Goal: Task Accomplishment & Management: Use online tool/utility

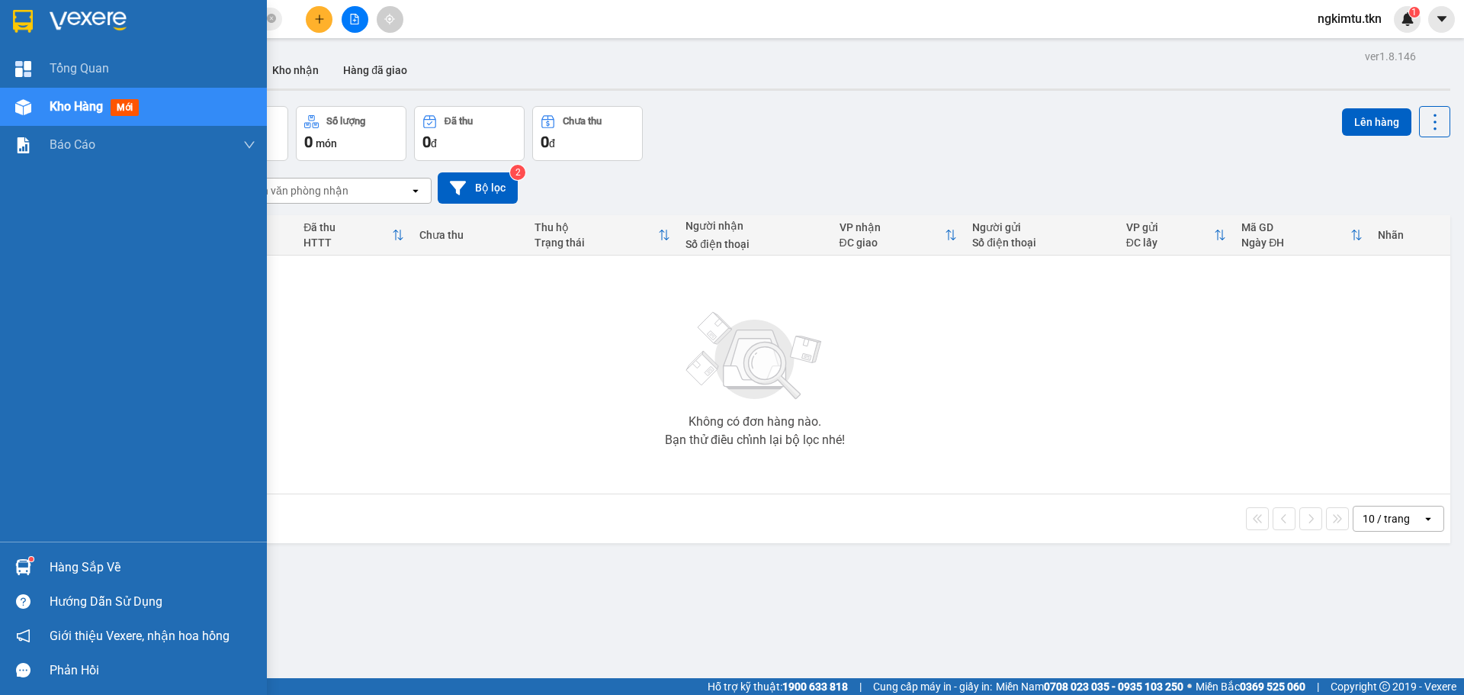
click at [19, 567] on img at bounding box center [23, 567] width 16 height 16
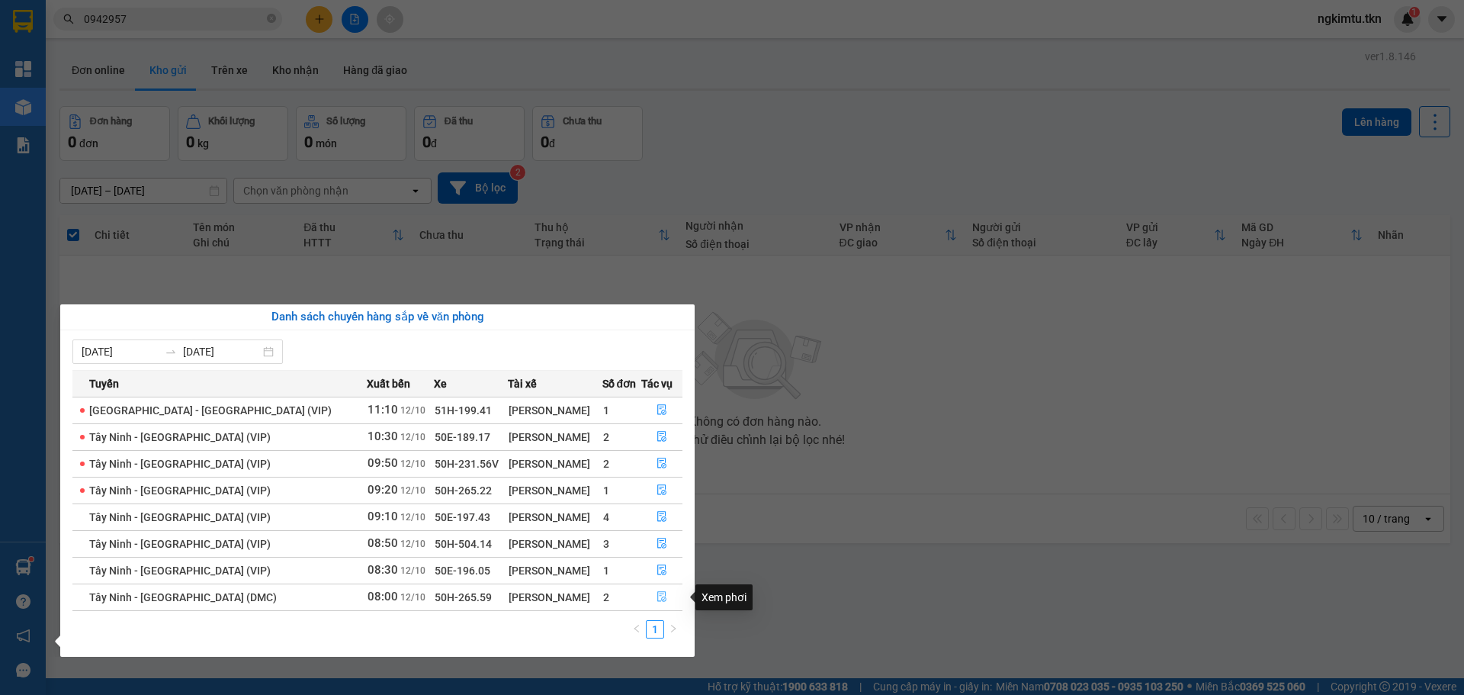
click at [657, 597] on icon "file-done" at bounding box center [662, 596] width 11 height 11
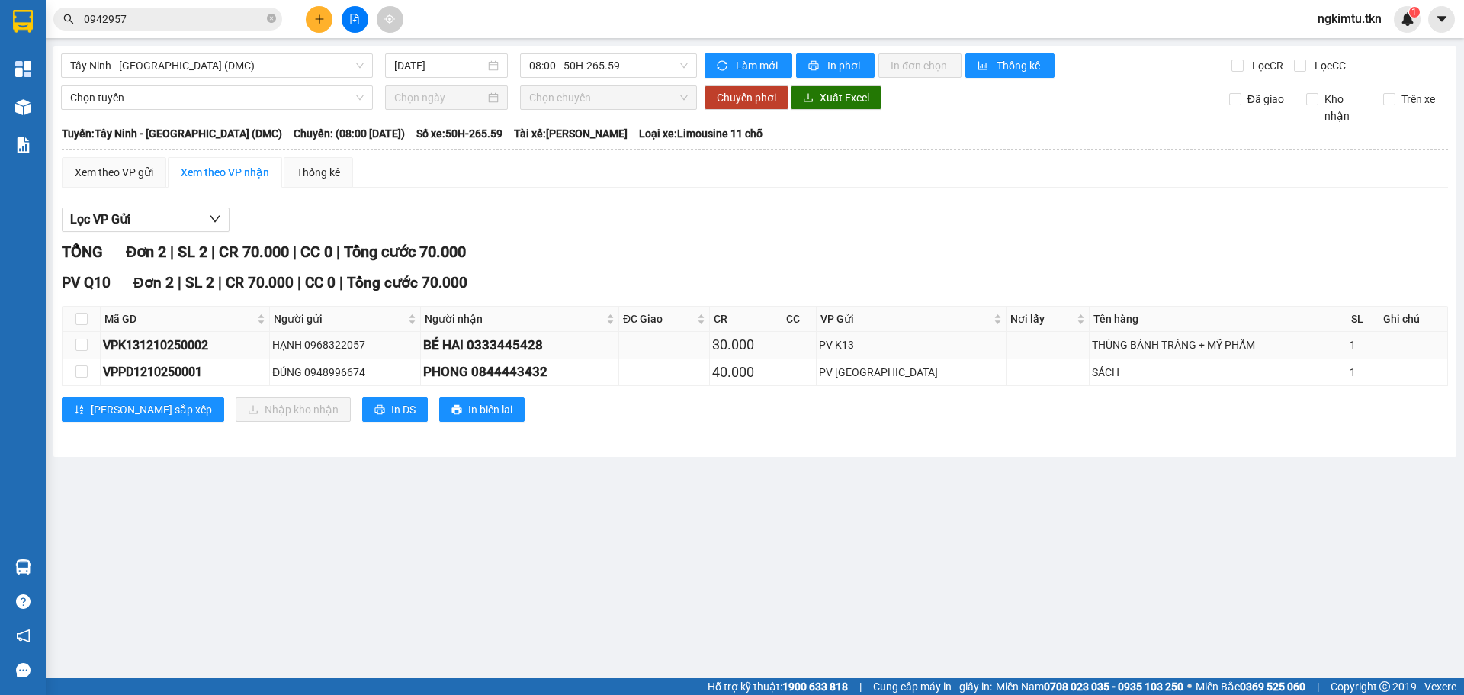
click at [244, 347] on div "VPK131210250002" at bounding box center [185, 345] width 164 height 19
click at [223, 370] on div "VPPD1210250001" at bounding box center [185, 371] width 164 height 19
click at [83, 320] on input "checkbox" at bounding box center [81, 319] width 12 height 12
checkbox input "true"
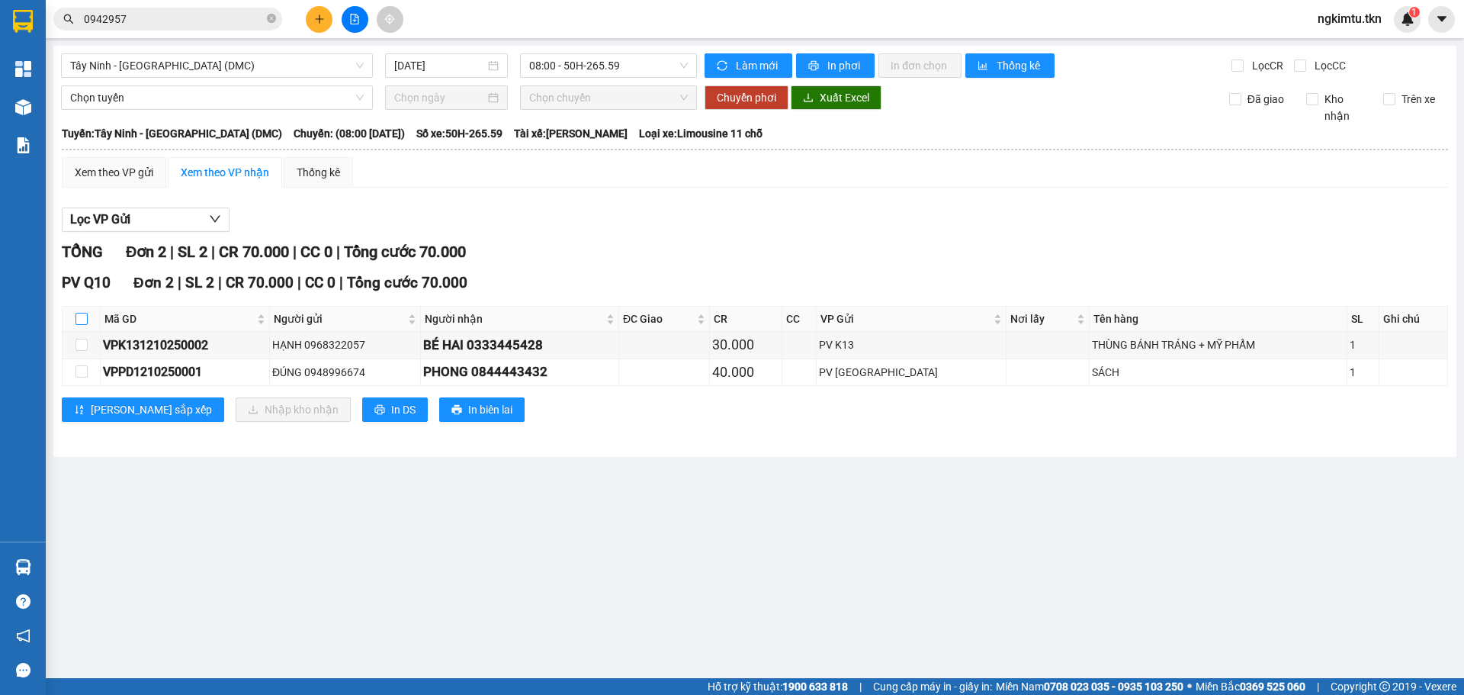
checkbox input "true"
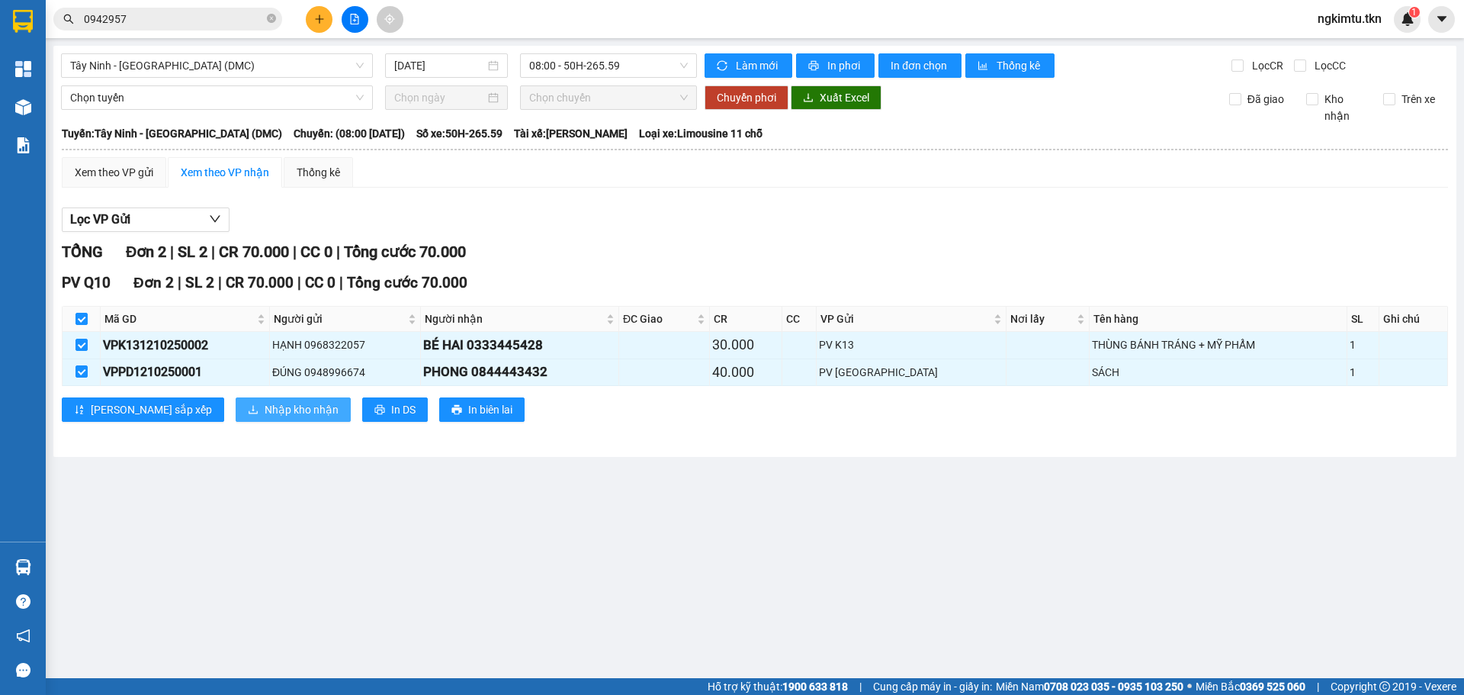
click at [265, 409] on span "Nhập kho nhận" at bounding box center [302, 409] width 74 height 17
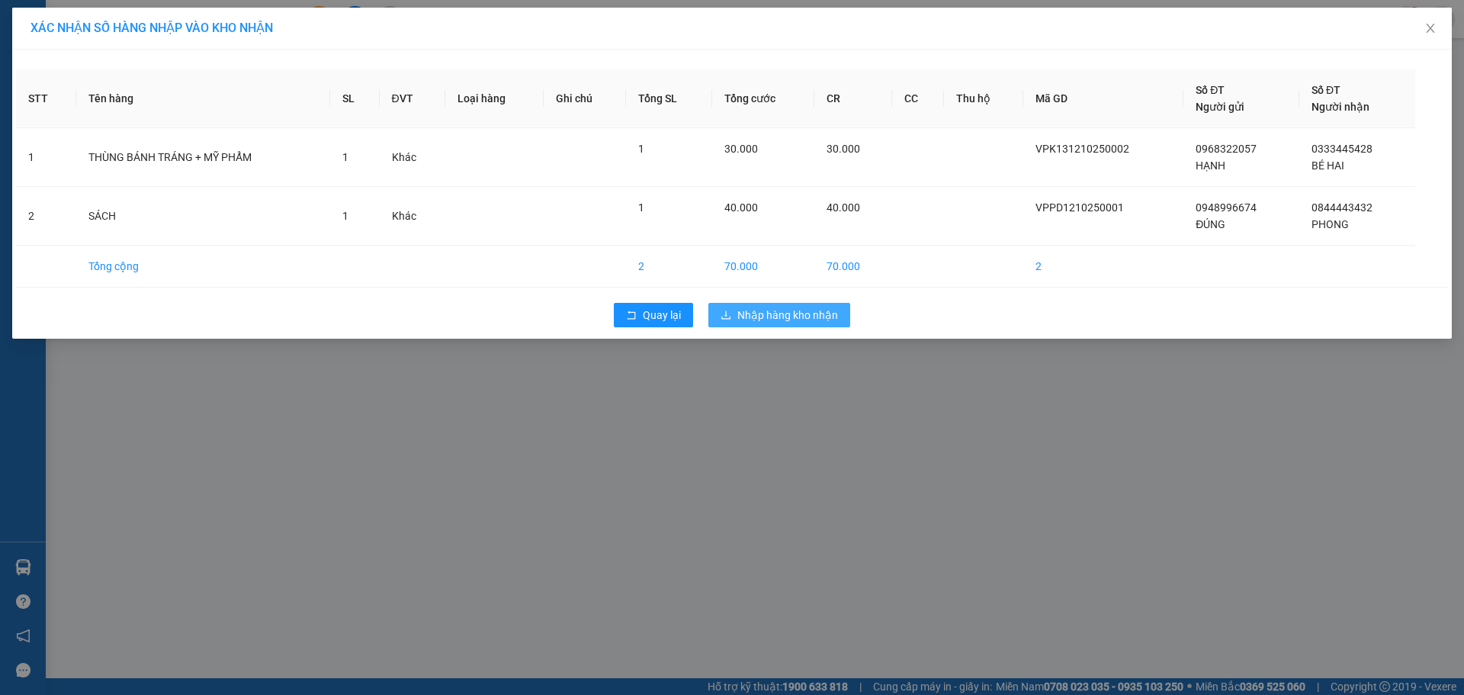
click at [791, 320] on span "Nhập hàng kho nhận" at bounding box center [787, 315] width 101 height 17
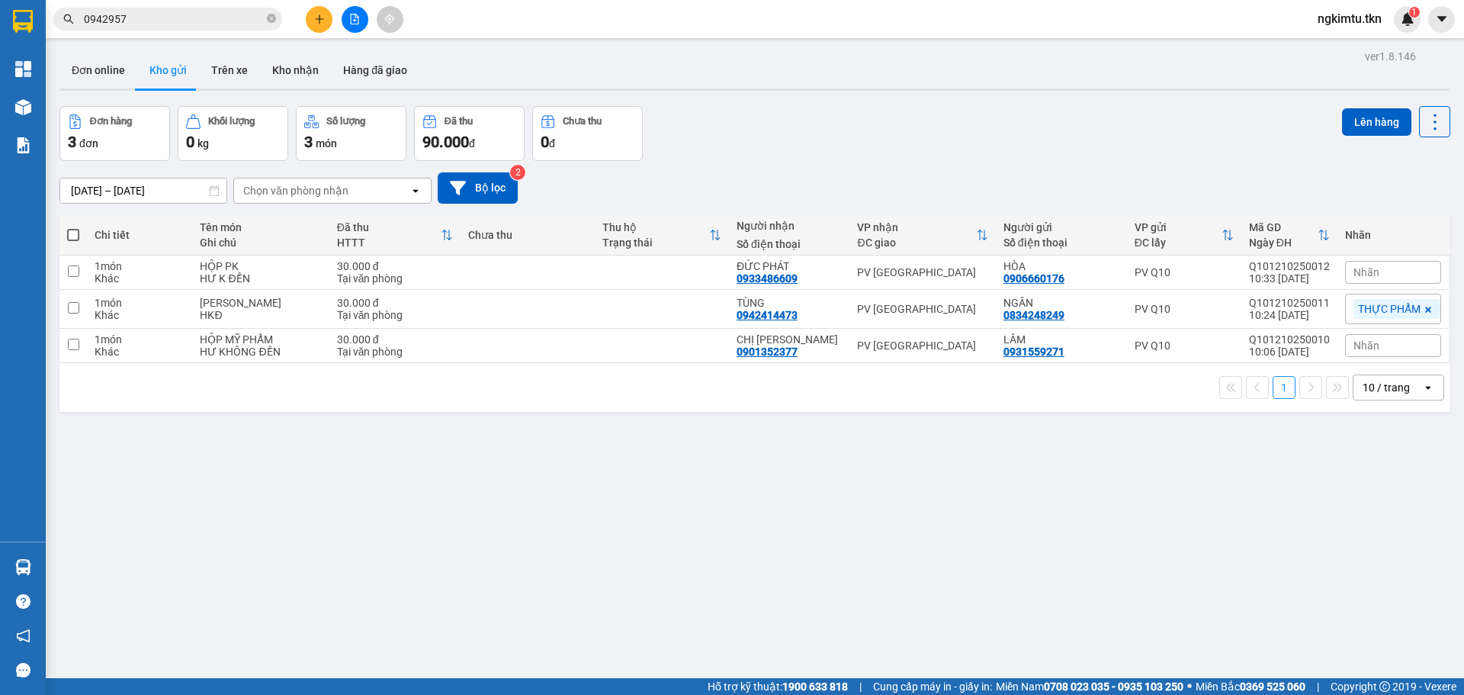
click at [50, 566] on main "ver 1.8.146 Đơn online Kho gửi Trên xe Kho nhận Hàng đã giao Đơn hàng 3 đơn Khố…" at bounding box center [732, 339] width 1464 height 678
click at [15, 574] on img at bounding box center [23, 567] width 16 height 16
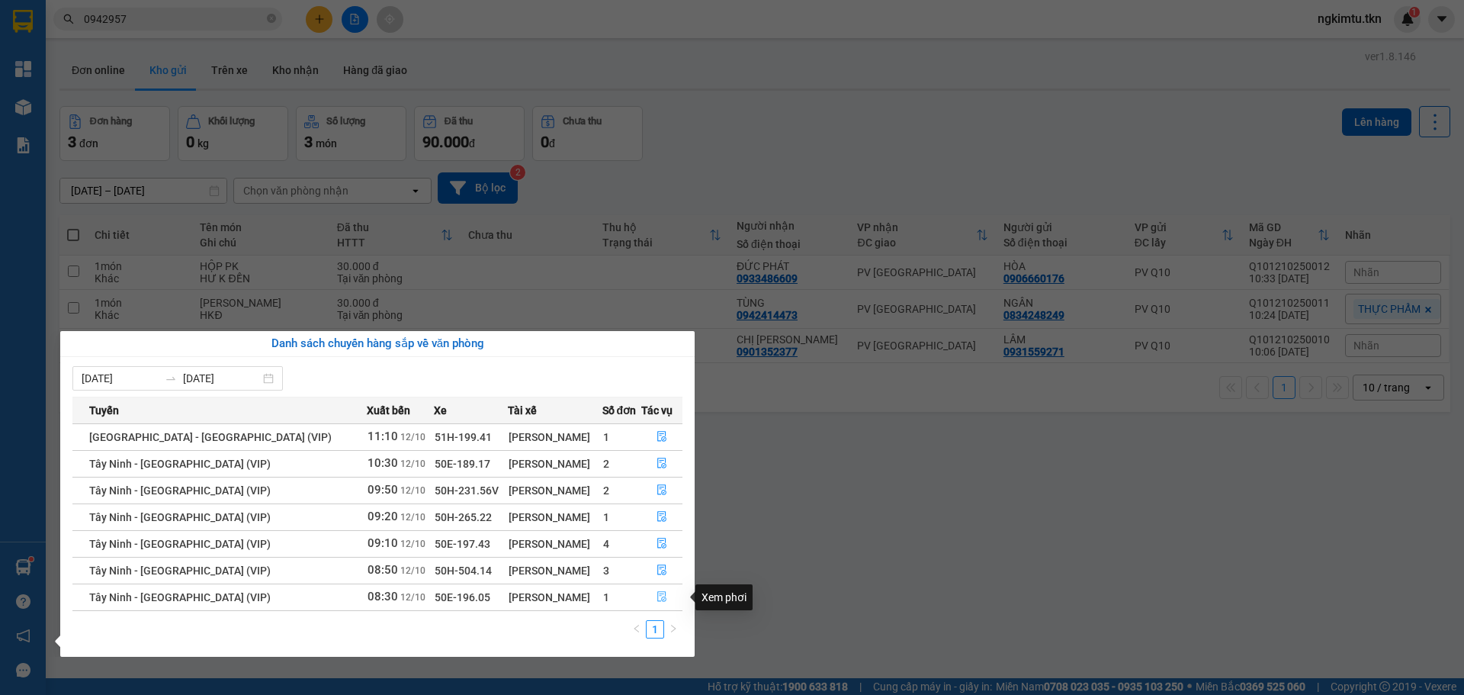
click at [654, 604] on button "button" at bounding box center [662, 597] width 40 height 24
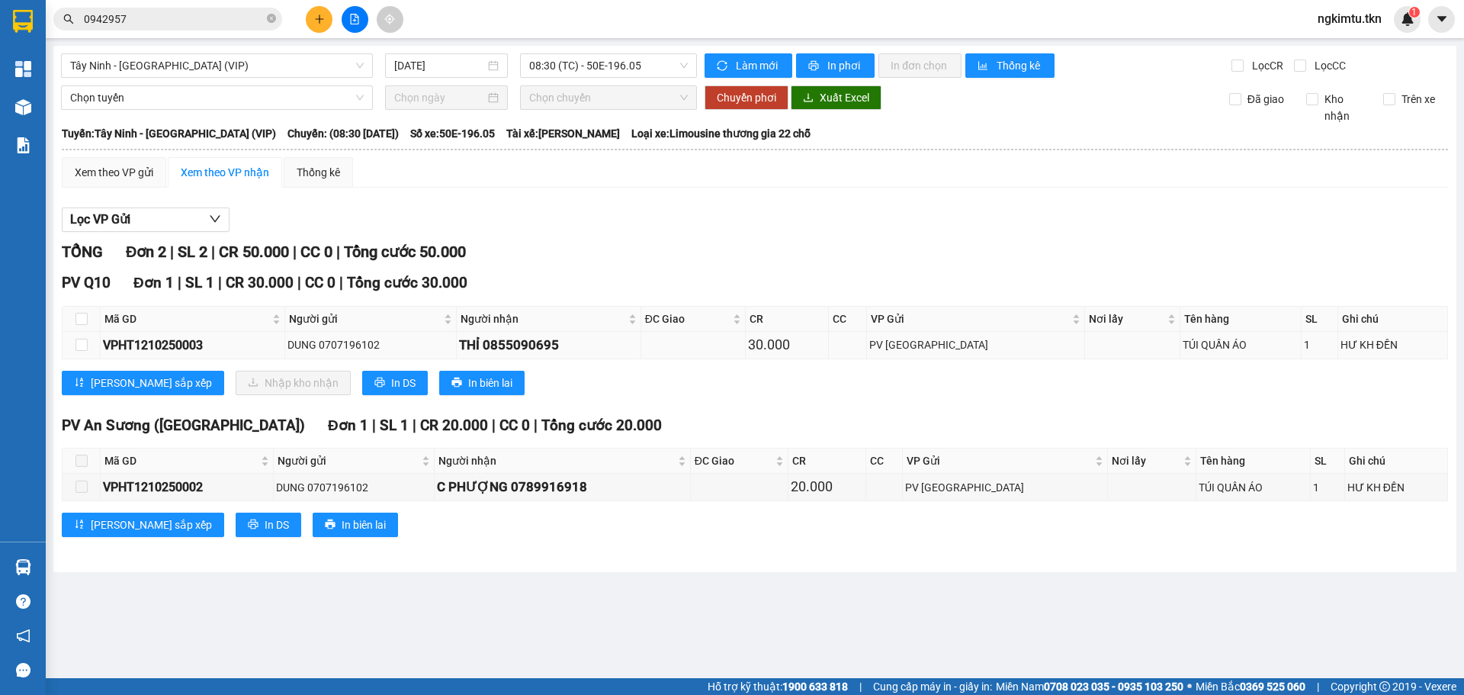
click at [72, 349] on td at bounding box center [82, 345] width 38 height 27
click at [75, 346] on input "checkbox" at bounding box center [81, 345] width 12 height 12
checkbox input "true"
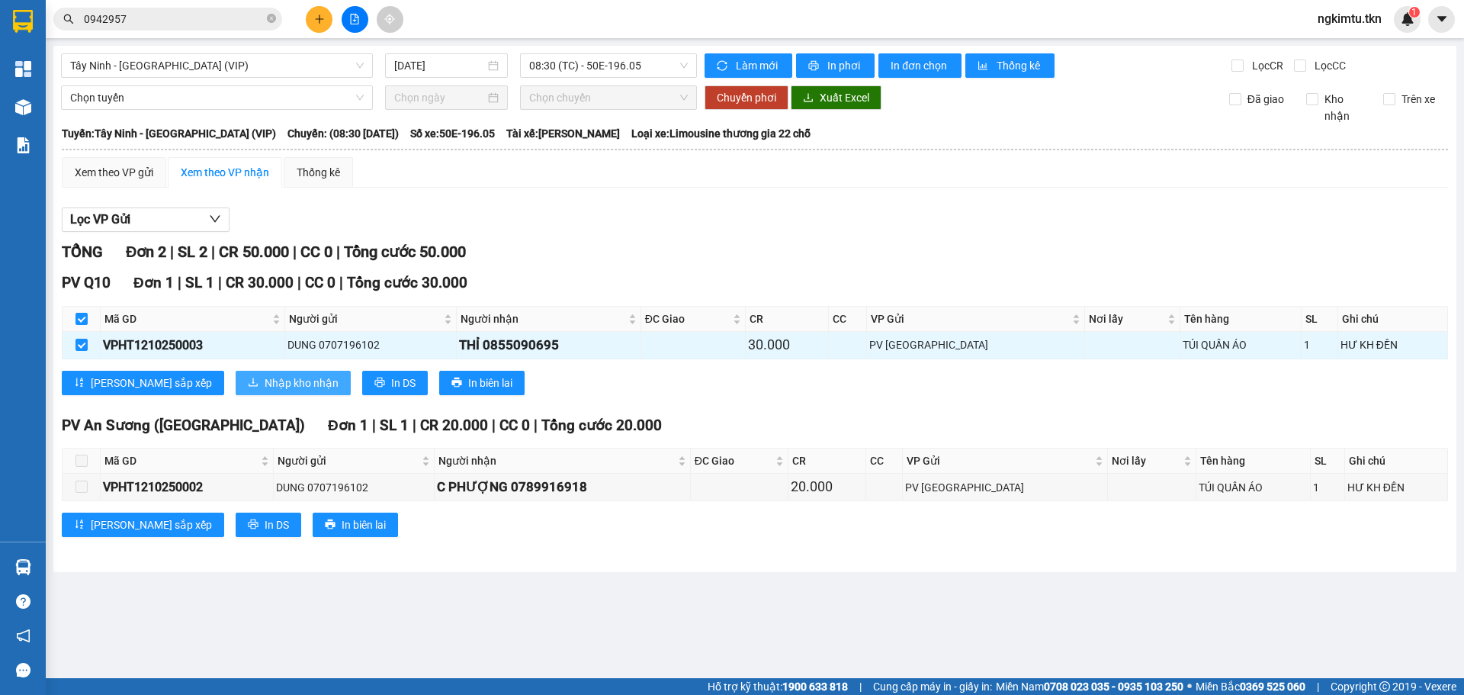
click at [248, 380] on icon "download" at bounding box center [253, 382] width 11 height 11
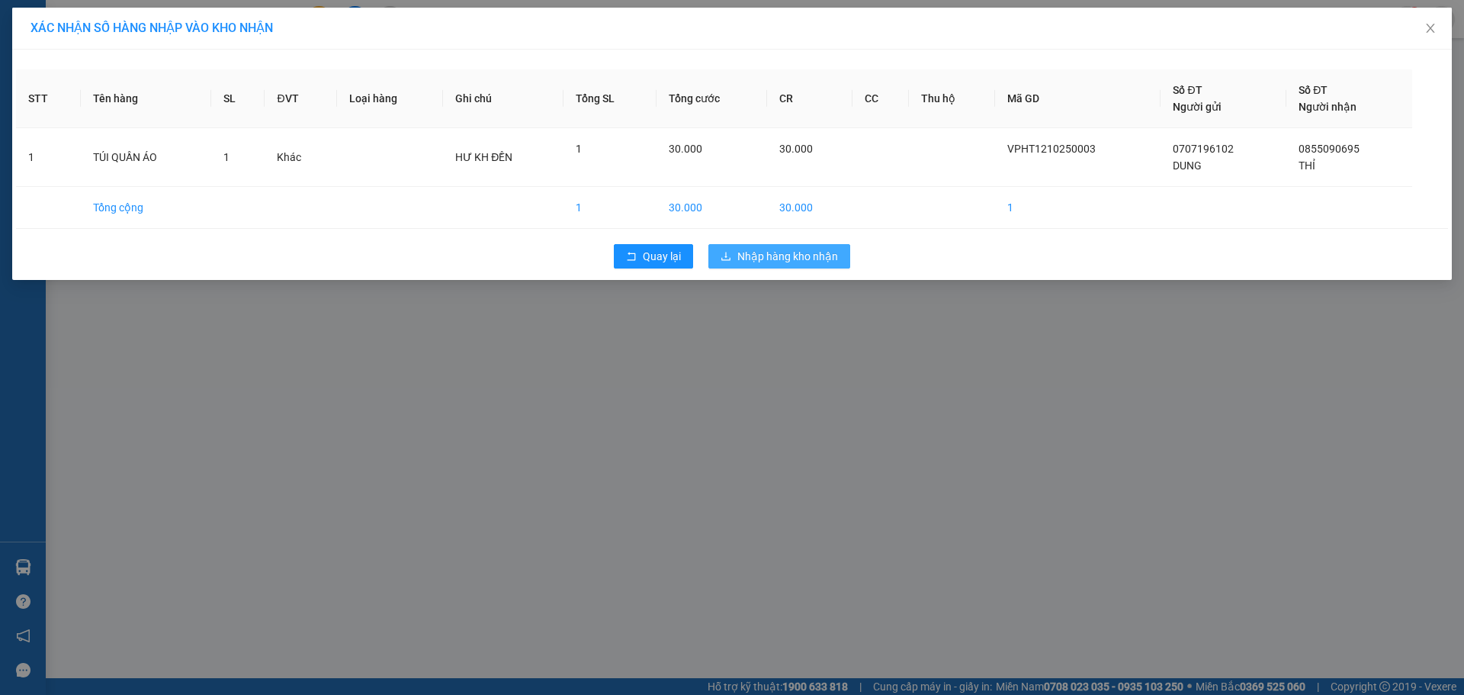
click at [793, 255] on span "Nhập hàng kho nhận" at bounding box center [787, 256] width 101 height 17
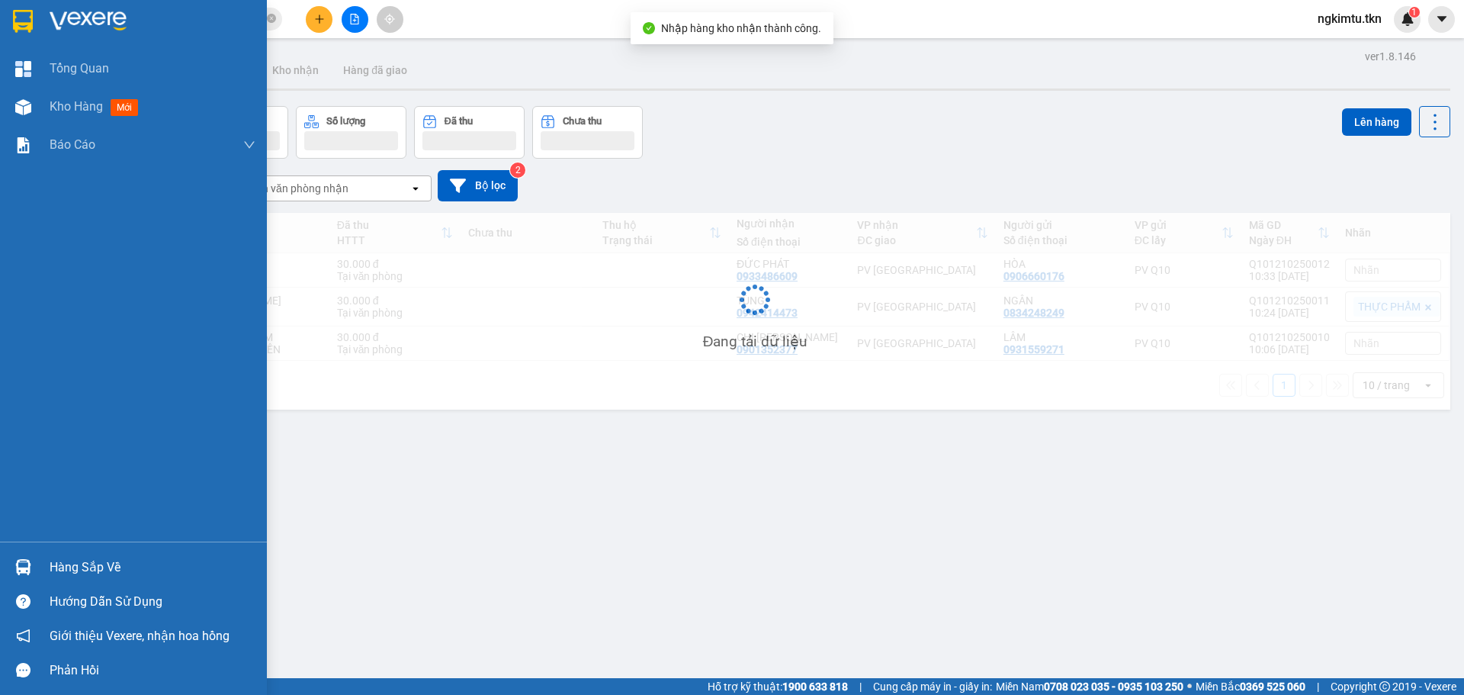
click at [33, 555] on div at bounding box center [23, 567] width 27 height 27
